Goal: Information Seeking & Learning: Learn about a topic

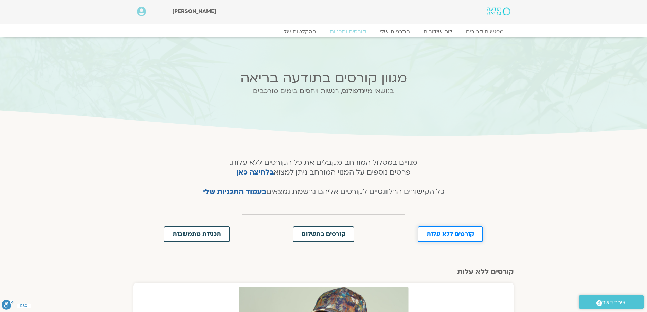
click at [462, 231] on span "קורסים ללא עלות" at bounding box center [451, 234] width 48 height 6
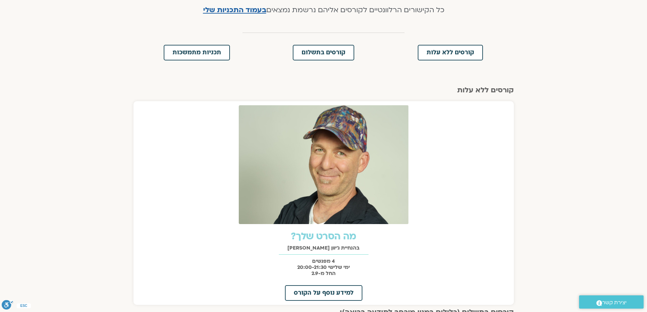
scroll to position [181, 0]
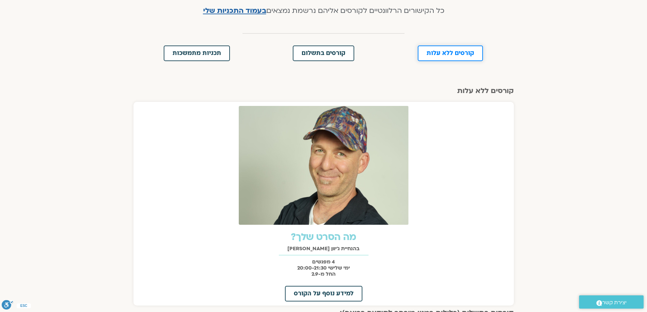
click at [451, 49] on link "קורסים ללא עלות" at bounding box center [450, 54] width 65 height 16
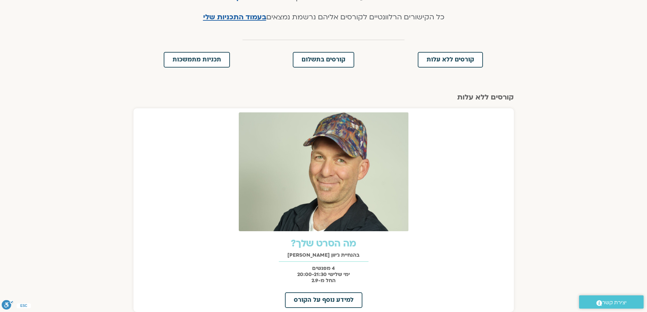
scroll to position [0, 0]
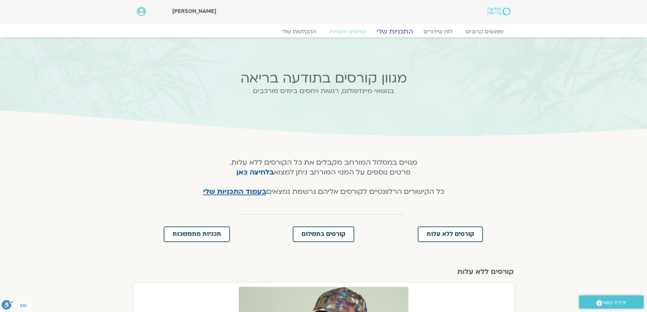
click at [397, 30] on link "התכניות שלי" at bounding box center [395, 32] width 53 height 8
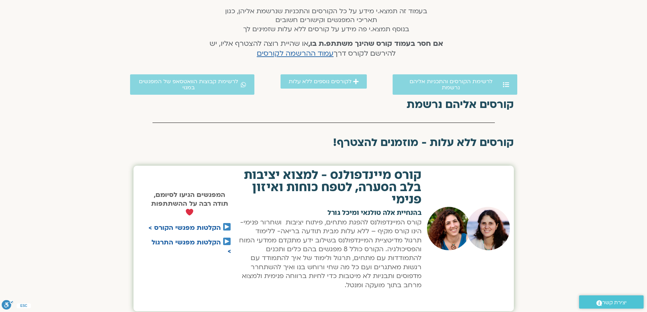
scroll to position [136, 0]
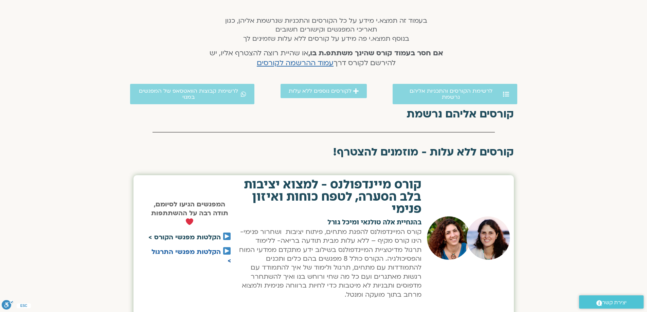
click at [200, 237] on link "הקלטות מפגשי הקורס >" at bounding box center [185, 237] width 72 height 9
click at [344, 92] on span "לקורסים נוספים ללא עלות" at bounding box center [320, 91] width 63 height 6
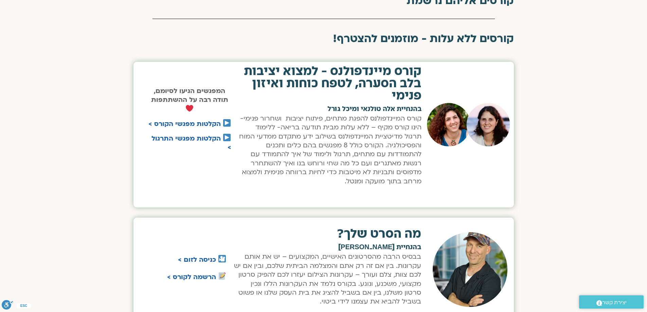
scroll to position [280, 0]
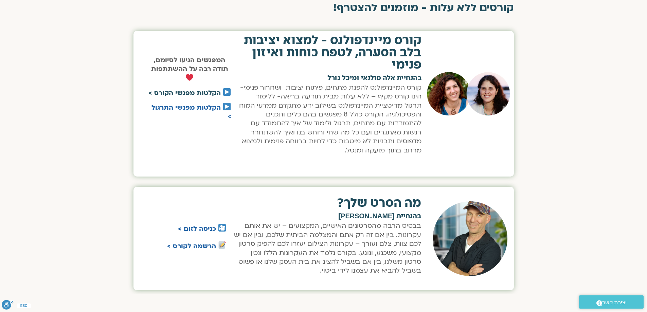
click at [210, 92] on link "הקלטות מפגשי הקורס >" at bounding box center [185, 93] width 72 height 9
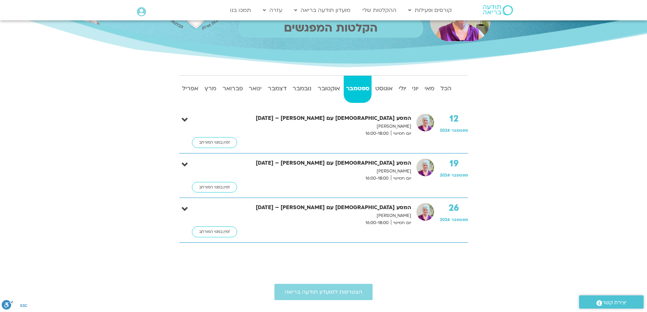
scroll to position [102, 0]
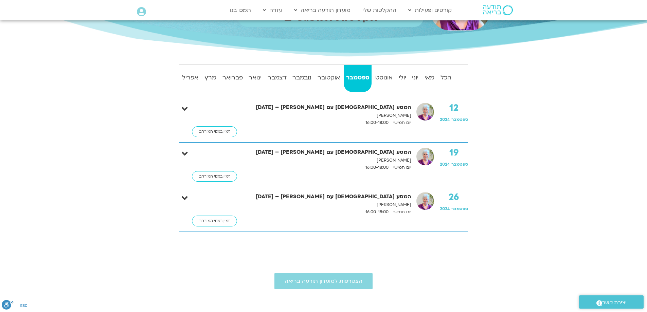
scroll to position [87, 0]
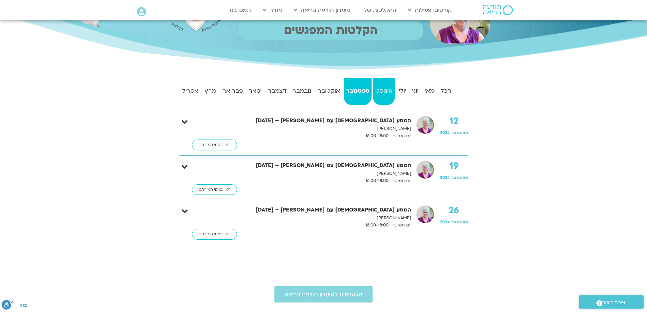
click at [384, 91] on strong "אוגוסט" at bounding box center [384, 91] width 22 height 10
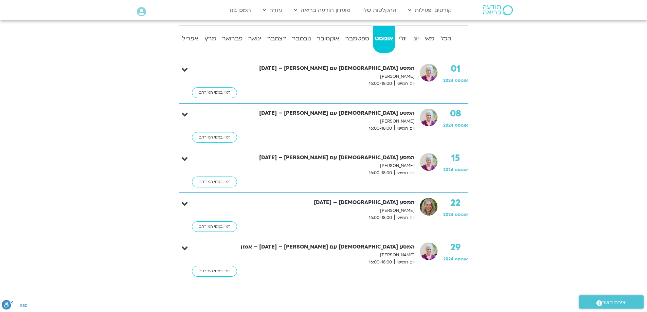
scroll to position [53, 0]
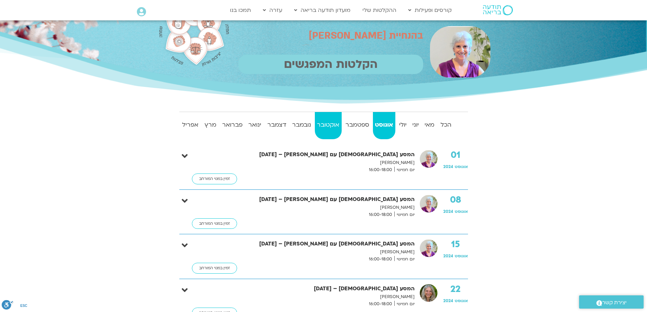
click at [327, 124] on strong "אוקטובר" at bounding box center [328, 125] width 27 height 10
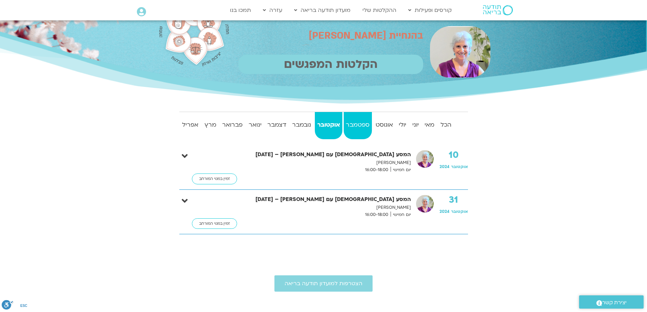
click at [350, 119] on link "ספטמבר" at bounding box center [358, 125] width 28 height 27
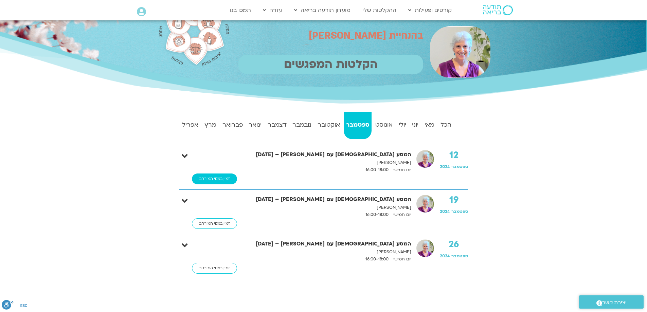
click at [218, 182] on link "זמין במנוי המורחב" at bounding box center [214, 179] width 45 height 11
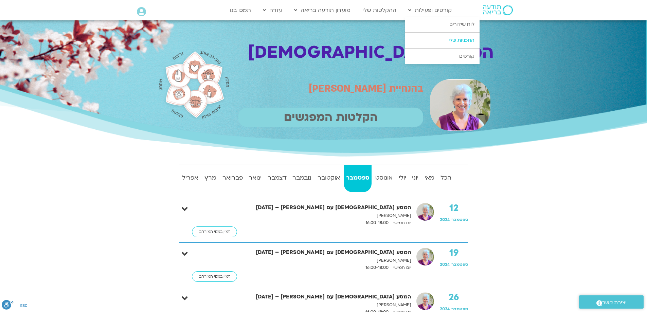
click at [466, 41] on link "התכניות שלי" at bounding box center [442, 41] width 75 height 16
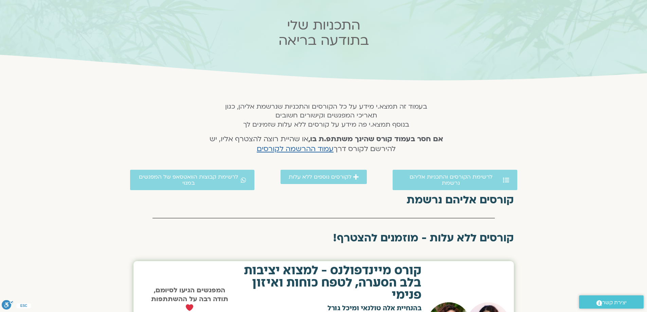
scroll to position [68, 0]
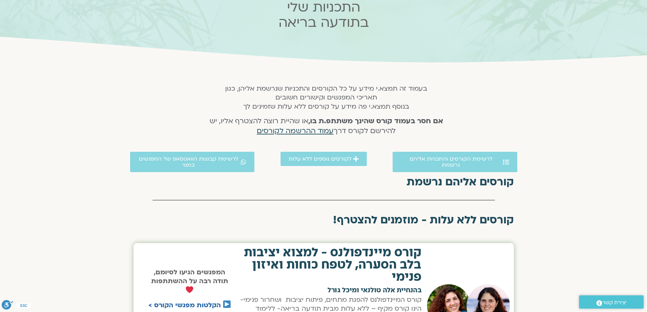
click at [295, 132] on span "עמוד ההרשמה לקורסים" at bounding box center [295, 131] width 77 height 10
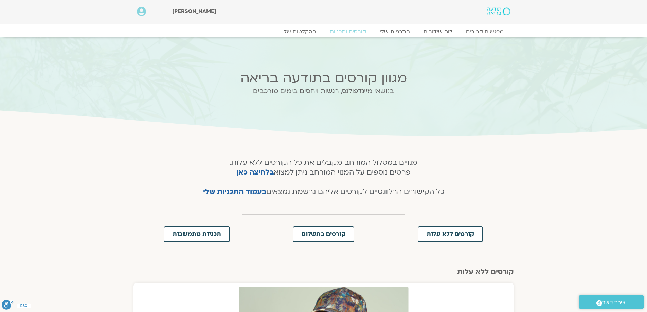
click at [140, 12] on icon at bounding box center [141, 12] width 9 height 10
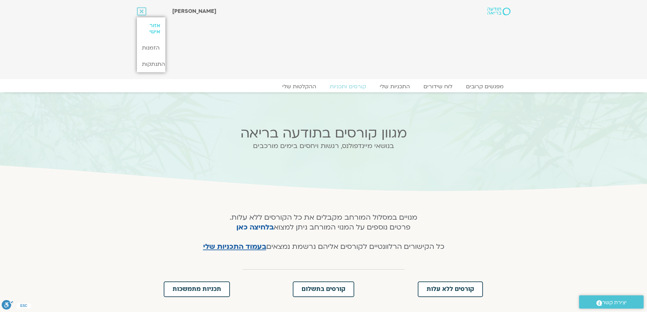
click at [156, 30] on link "אזור אישי" at bounding box center [151, 28] width 29 height 22
